Goal: Transaction & Acquisition: Purchase product/service

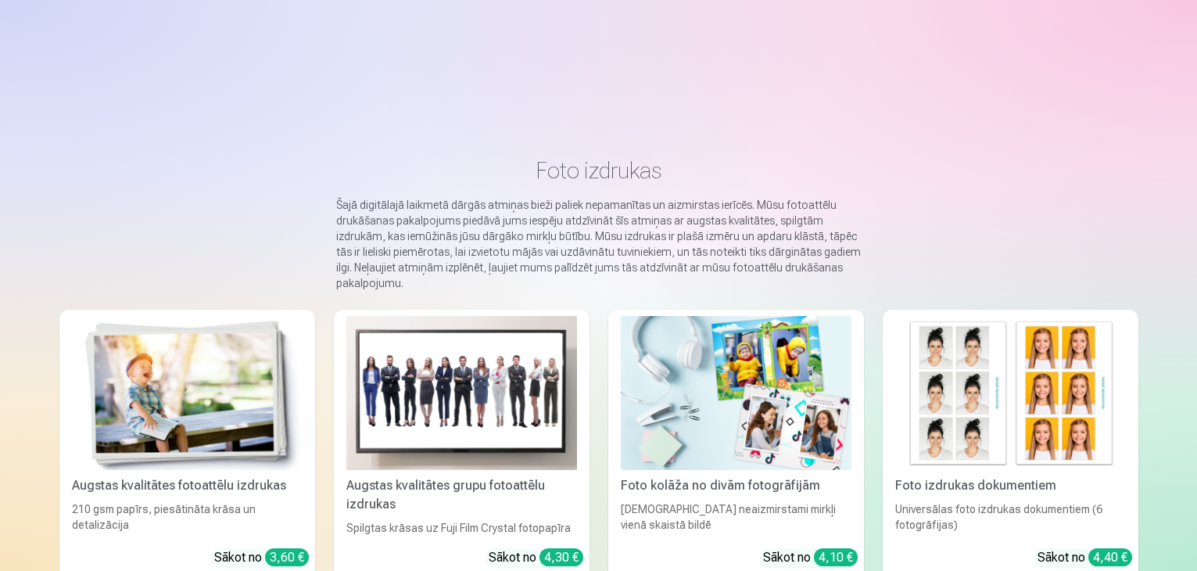
scroll to position [41, 0]
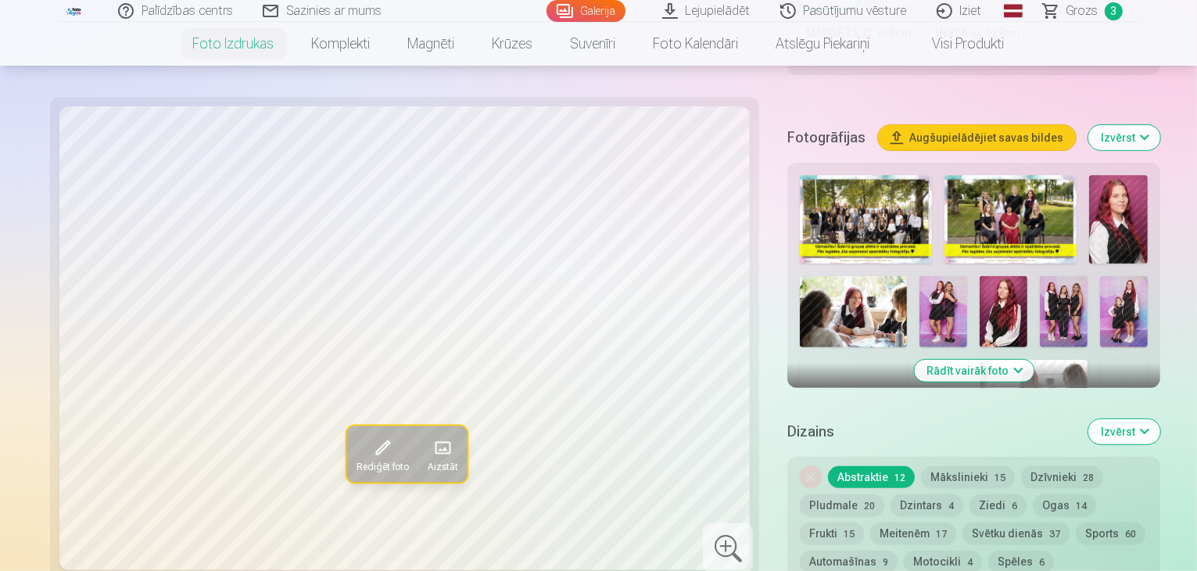
scroll to position [462, 0]
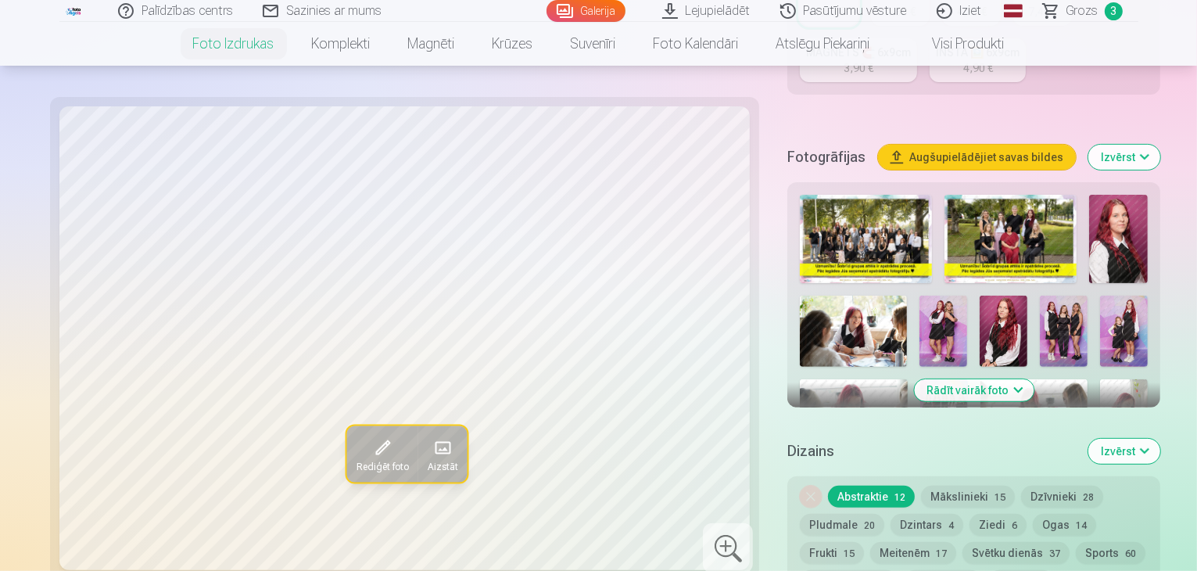
click at [1100, 295] on img at bounding box center [1124, 330] width 48 height 71
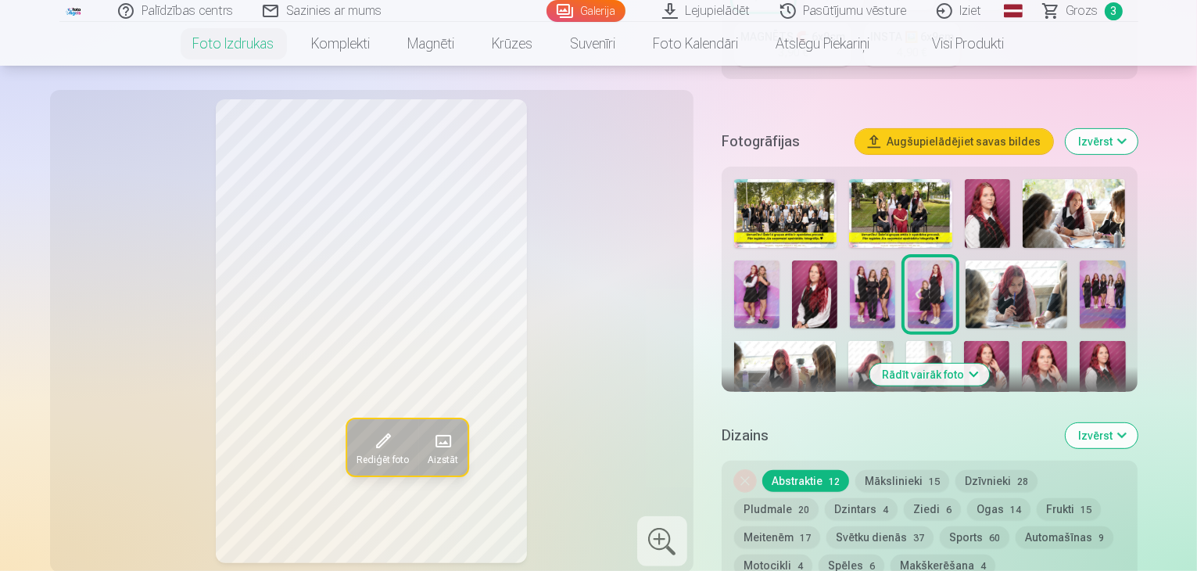
click at [900, 179] on img at bounding box center [900, 213] width 102 height 69
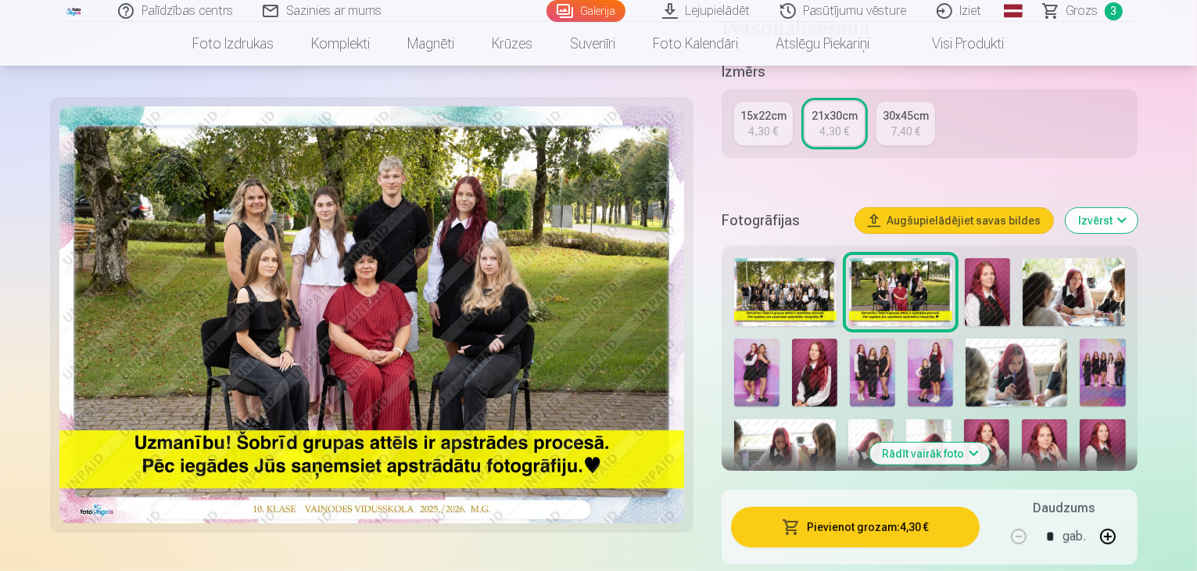
scroll to position [385, 0]
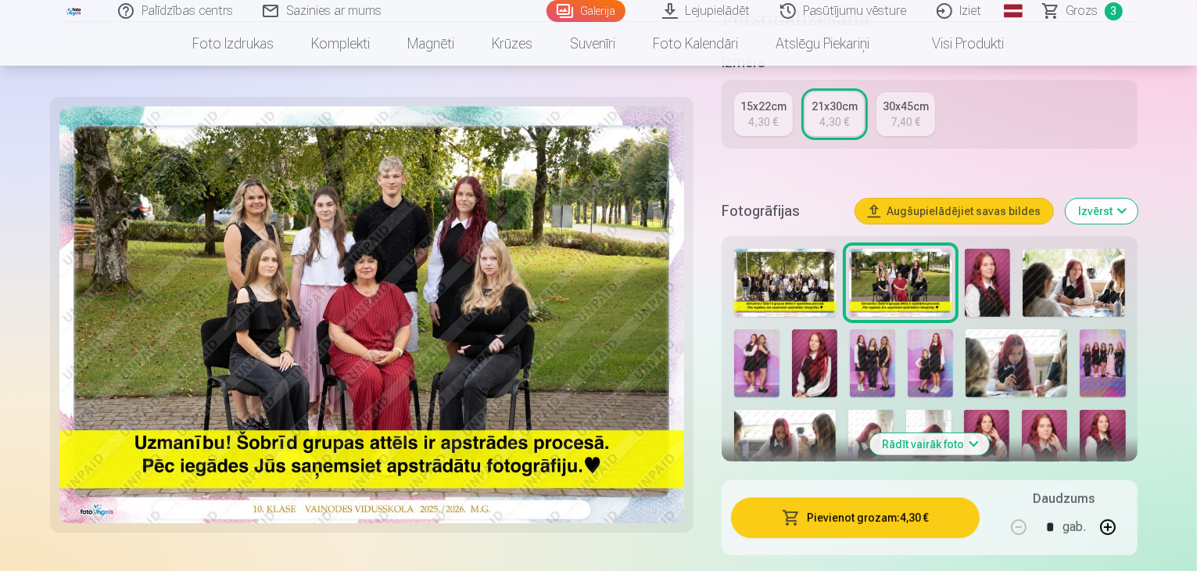
click at [989, 433] on button "Rādīt vairāk foto" at bounding box center [930, 444] width 120 height 22
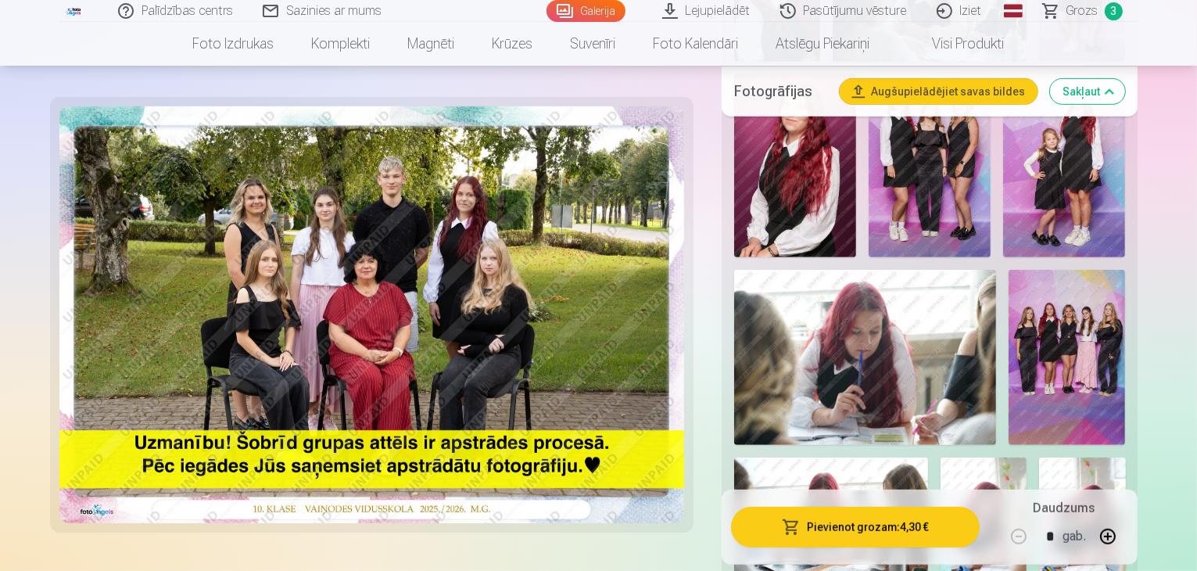
scroll to position [838, 0]
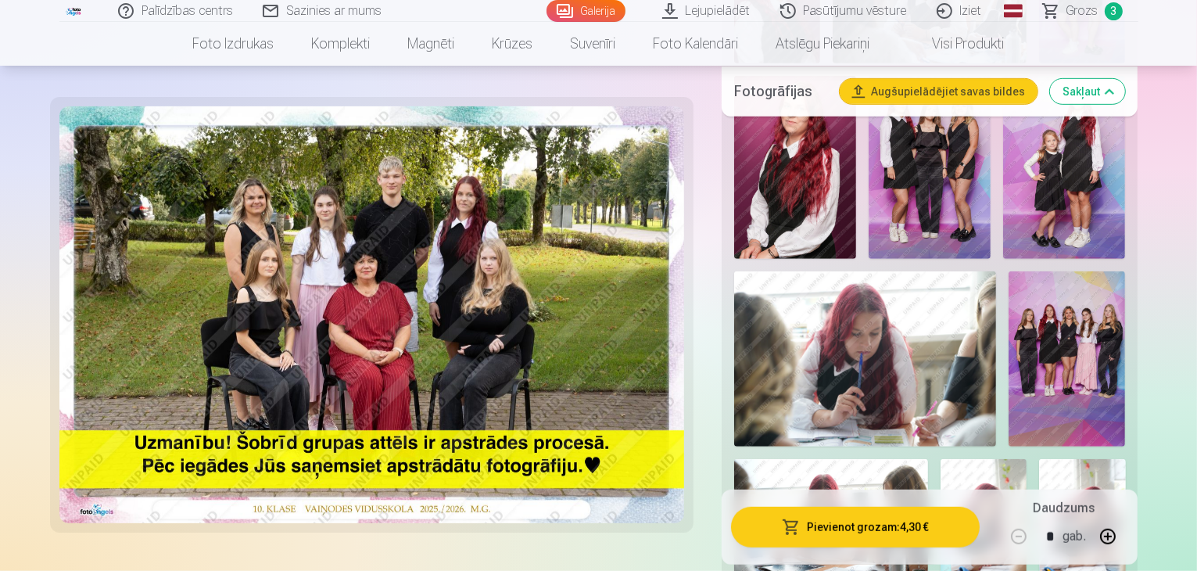
click at [975, 459] on img at bounding box center [983, 524] width 86 height 130
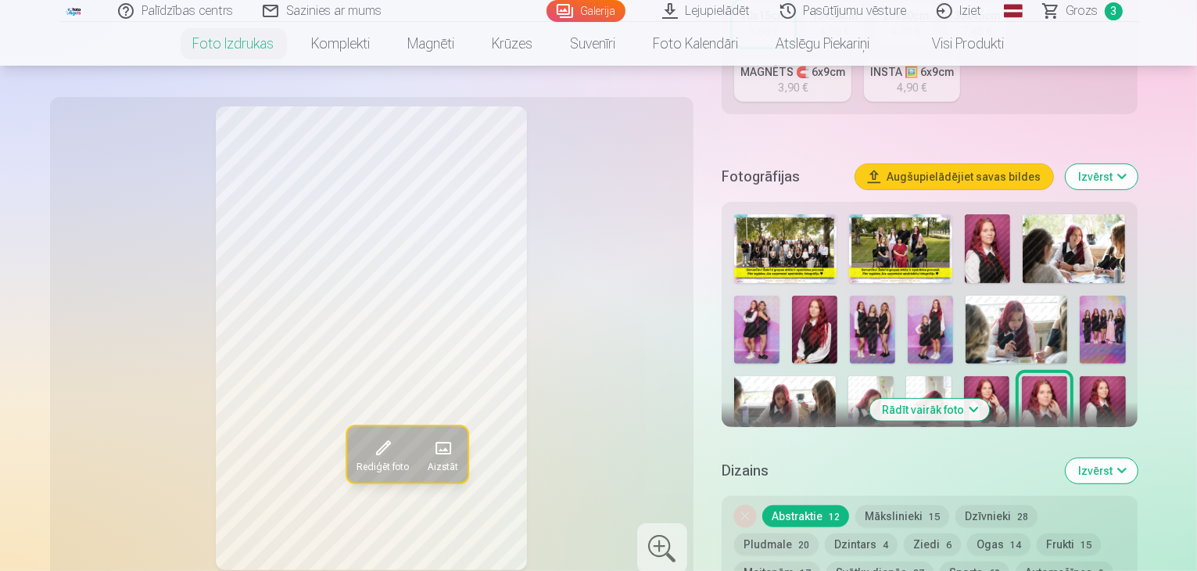
scroll to position [428, 0]
click at [989, 398] on button "Rādīt vairāk foto" at bounding box center [930, 409] width 120 height 22
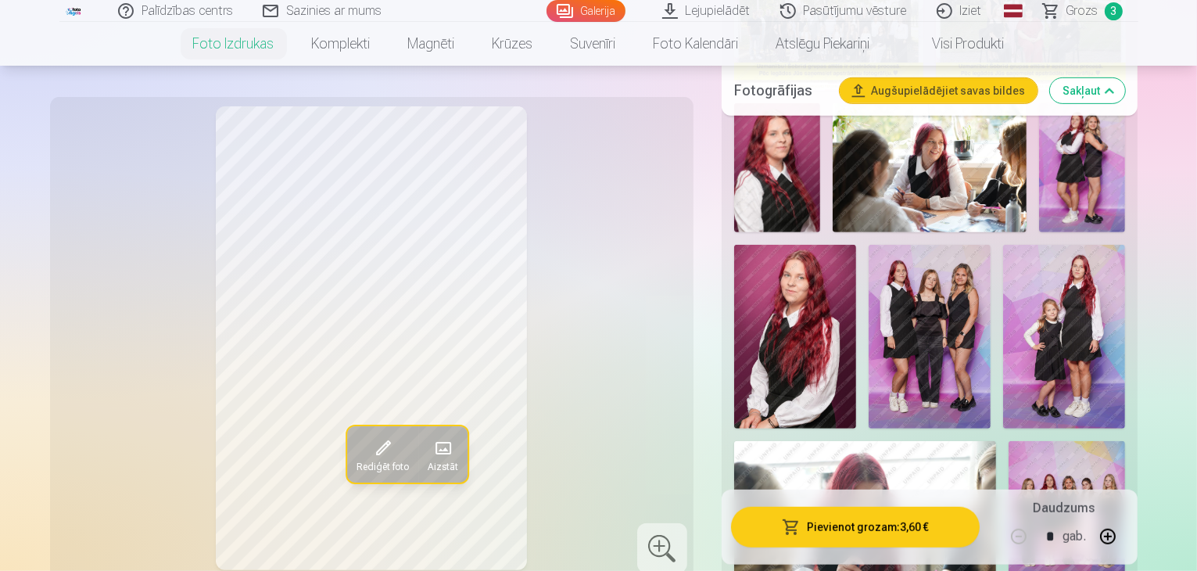
scroll to position [713, 0]
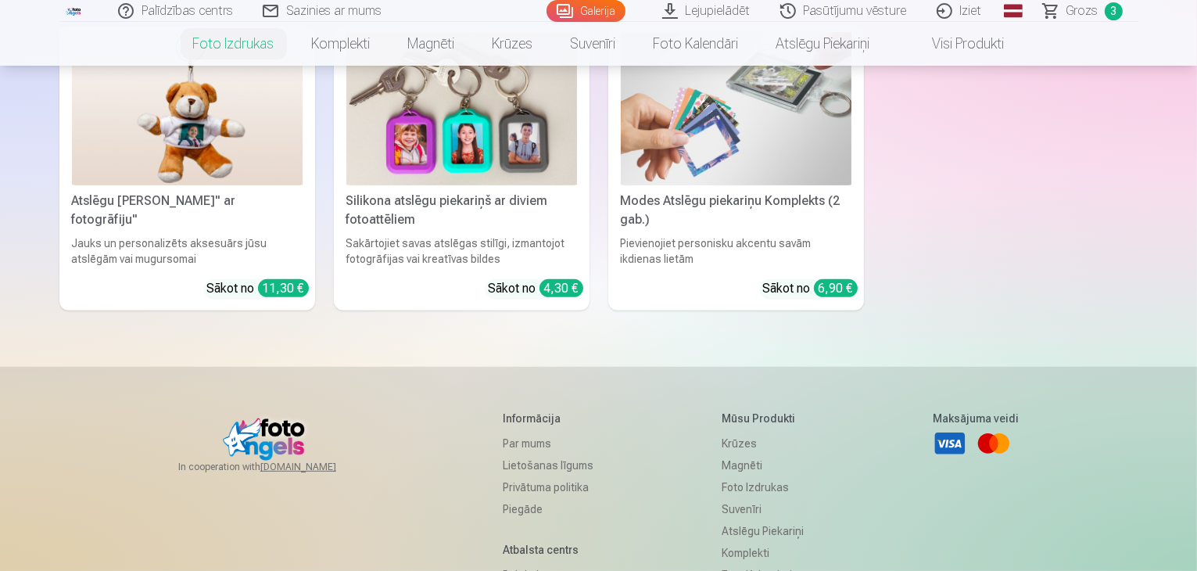
scroll to position [6528, 0]
